Goal: Task Accomplishment & Management: Manage account settings

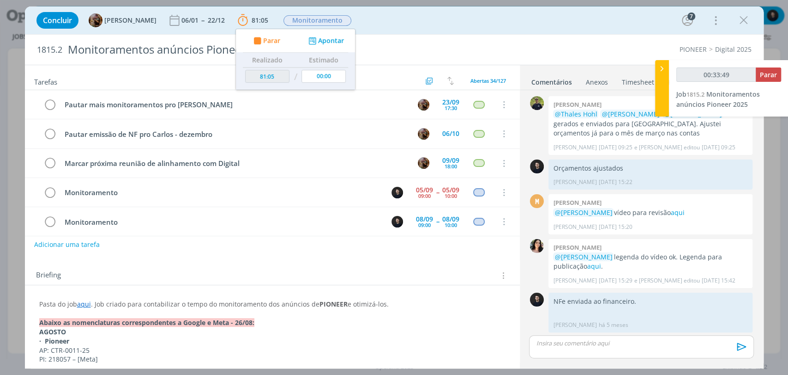
scroll to position [251, 0]
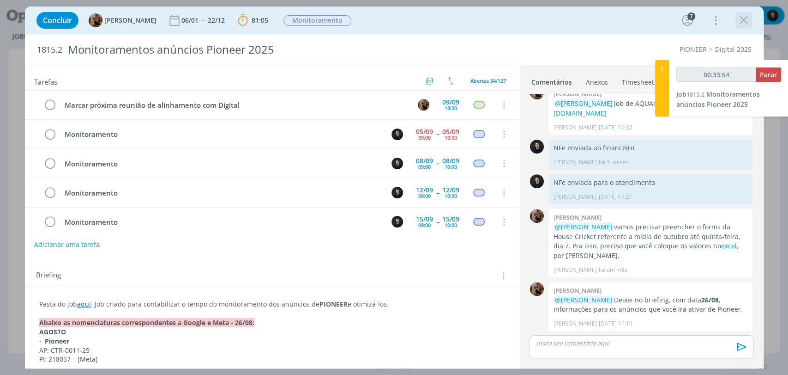
click at [743, 23] on icon "dialog" at bounding box center [744, 20] width 14 height 14
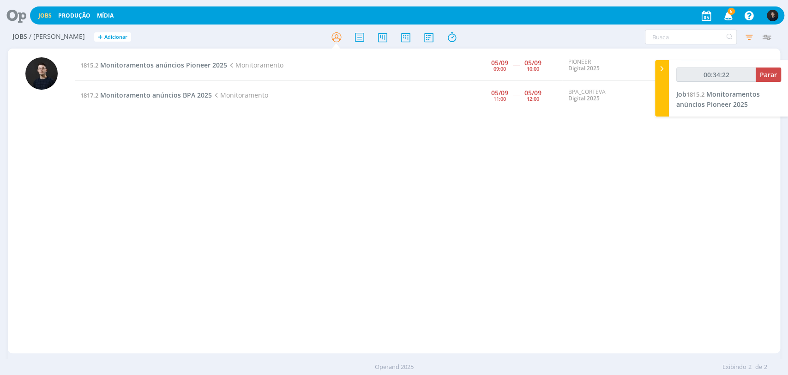
click at [741, 182] on div "1815.2 Monitoramentos anúncios Pioneer 2025 Monitoramento 05/09 09:00 ----- 05/…" at bounding box center [428, 200] width 706 height 301
click at [150, 64] on span "Monitoramentos anúncios Pioneer 2025" at bounding box center [163, 65] width 127 height 9
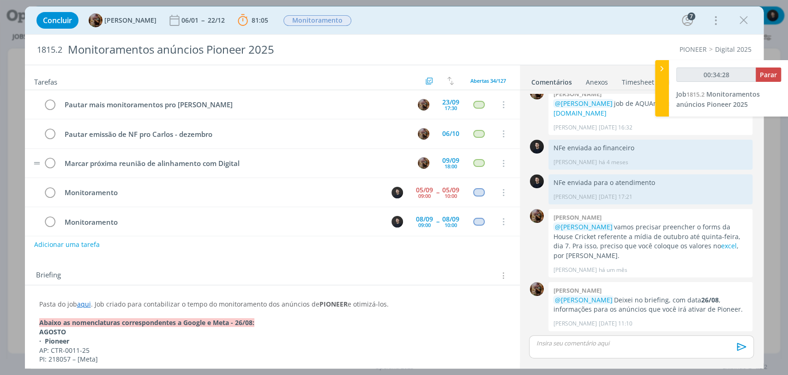
scroll to position [58, 0]
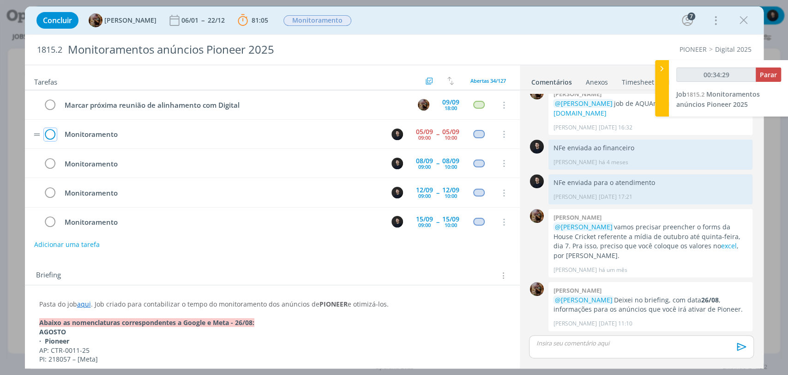
click at [51, 132] on icon "dialog" at bounding box center [50, 134] width 13 height 14
type input "00:34:30"
click at [766, 79] on span "Parar" at bounding box center [768, 74] width 17 height 9
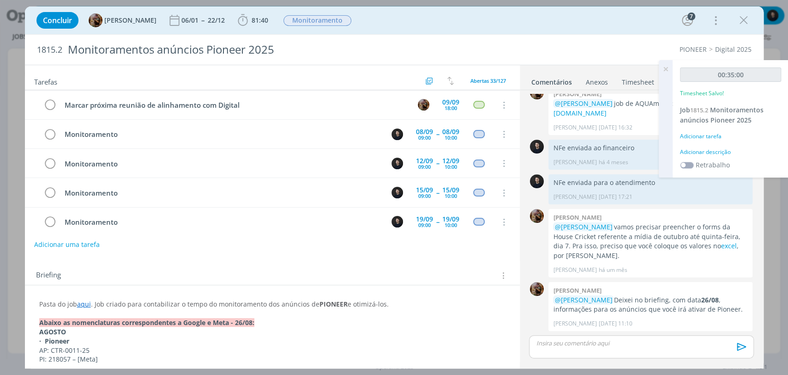
click at [757, 151] on div "Adicionar descrição" at bounding box center [730, 152] width 101 height 8
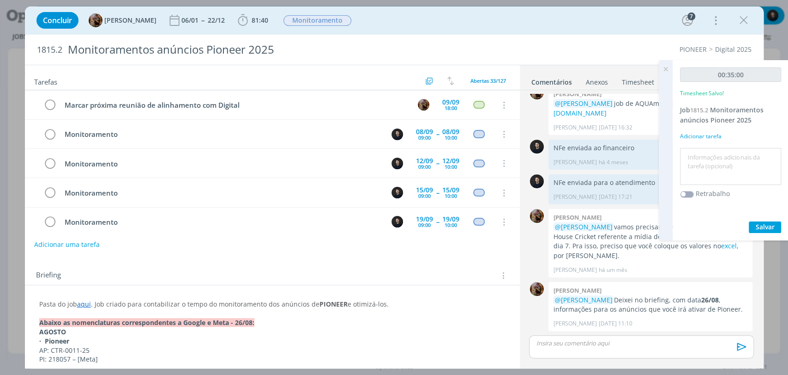
click at [757, 151] on textarea at bounding box center [731, 166] width 97 height 33
type textarea "monitoramento"
click at [749, 221] on button "Salvar" at bounding box center [765, 227] width 32 height 12
click at [737, 18] on button "dialog" at bounding box center [744, 20] width 14 height 14
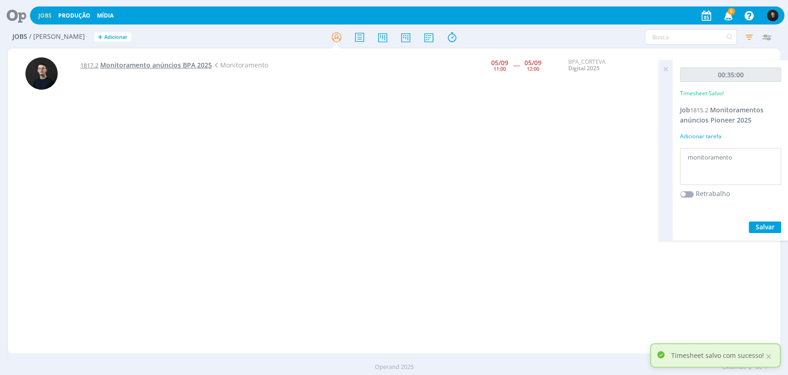
click at [180, 66] on span "Monitoramento anúncios BPA 2025" at bounding box center [156, 65] width 112 height 9
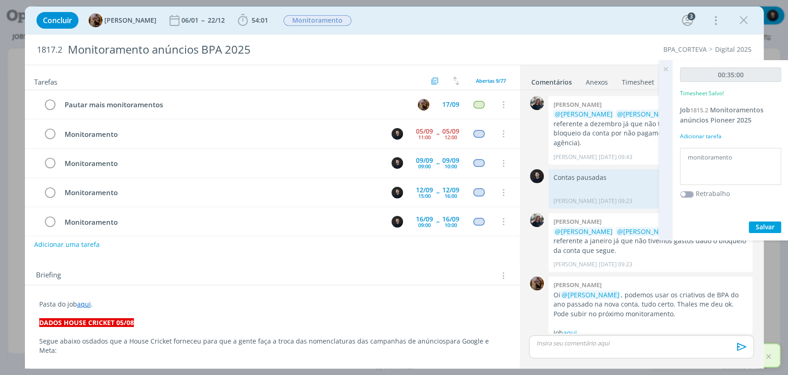
scroll to position [640, 0]
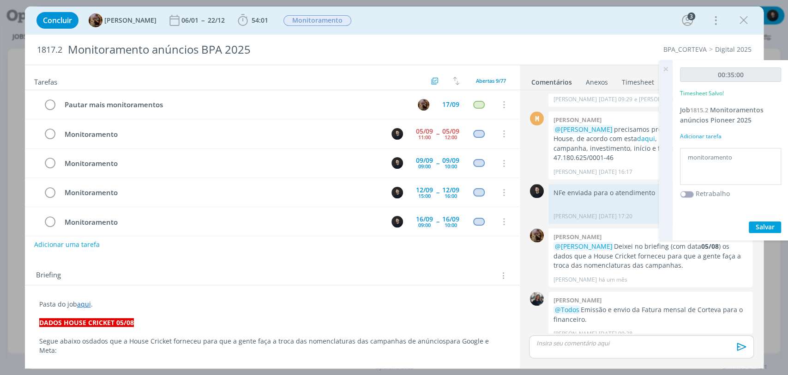
click at [634, 79] on link "Timesheet" at bounding box center [638, 79] width 33 height 13
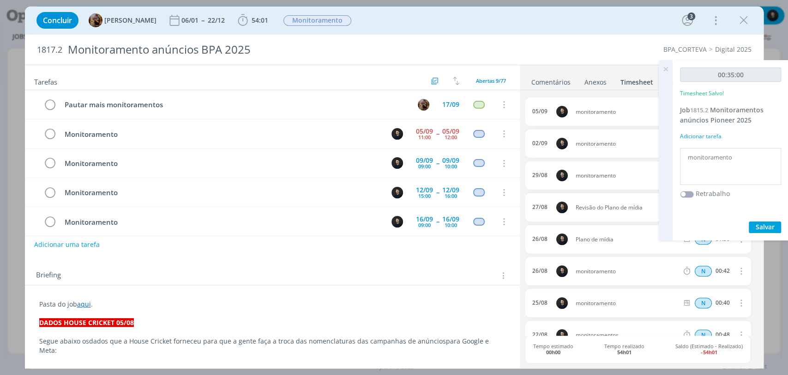
click at [664, 64] on icon at bounding box center [666, 69] width 17 height 18
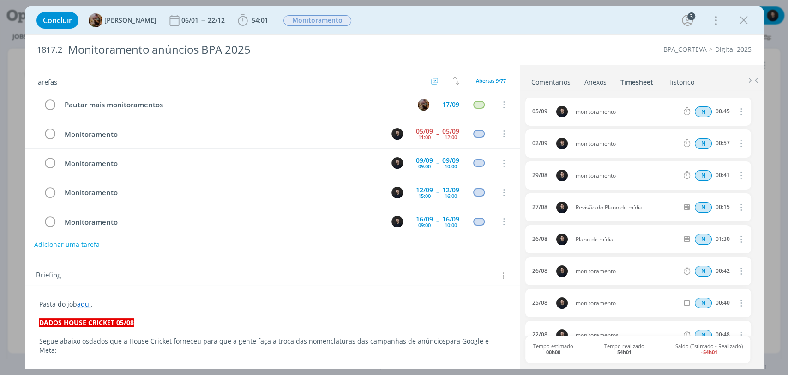
click at [742, 18] on icon "dialog" at bounding box center [744, 20] width 14 height 14
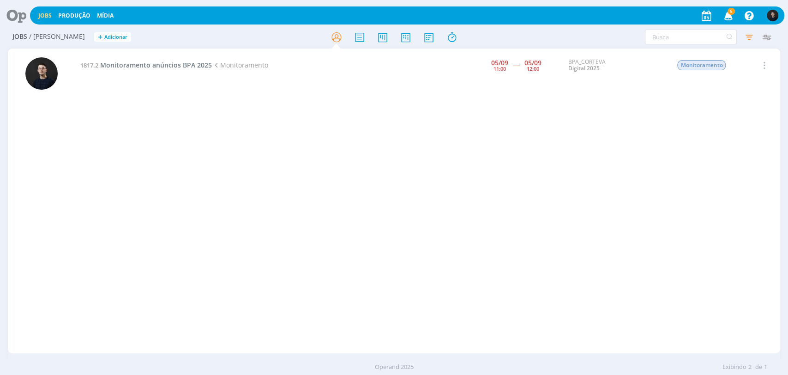
click at [10, 13] on icon at bounding box center [13, 15] width 19 height 18
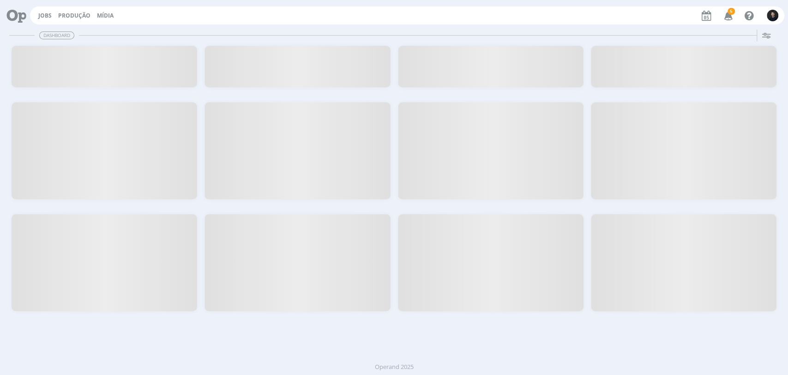
click at [10, 13] on icon at bounding box center [13, 15] width 19 height 18
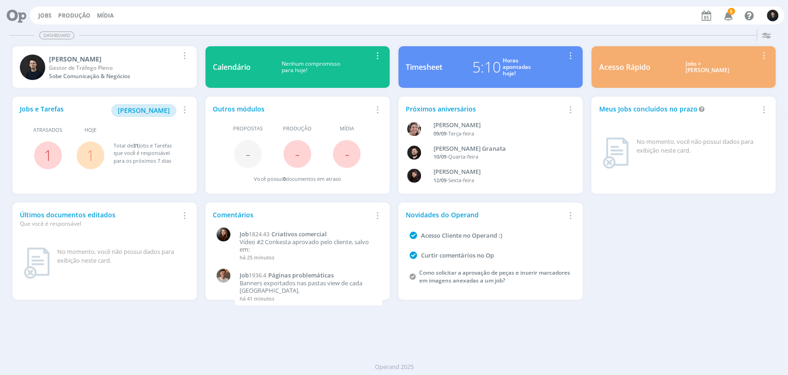
click at [508, 63] on div "Horas apontadas hoje!" at bounding box center [517, 67] width 28 height 20
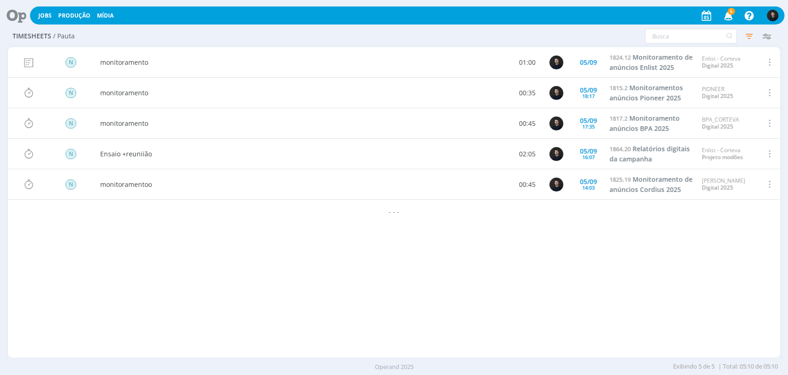
click at [488, 285] on div "N monitoramento 01:00 [DATE] 1824.12 Monitoramento de anúncios Enlist 2025 Enli…" at bounding box center [394, 202] width 773 height 310
